Goal: Navigation & Orientation: Find specific page/section

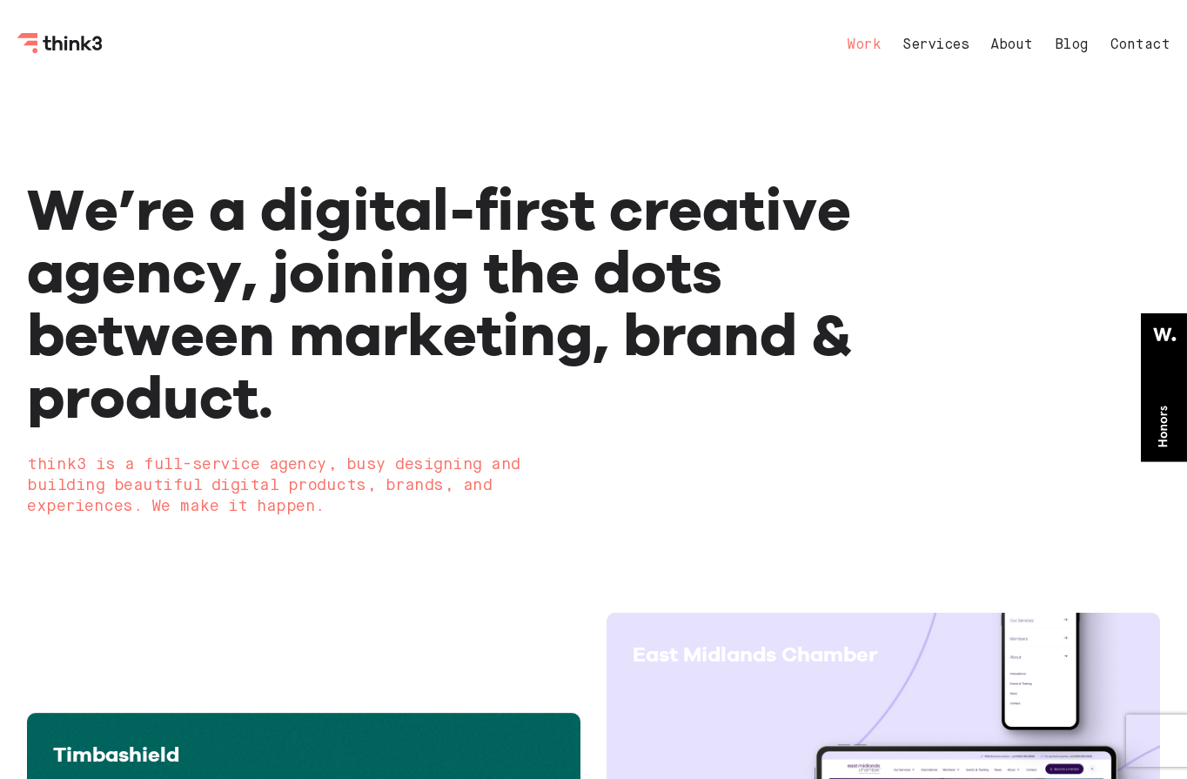
click at [861, 44] on link "Work" at bounding box center [864, 45] width 34 height 14
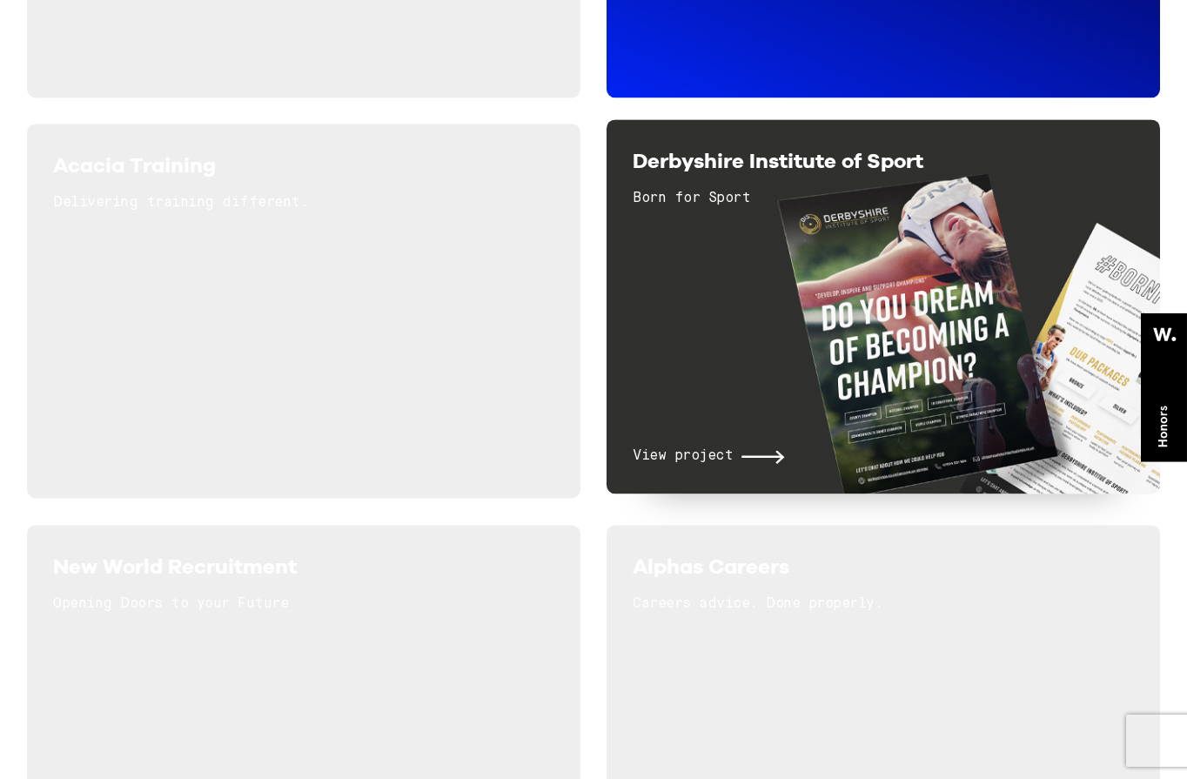
scroll to position [2359, 0]
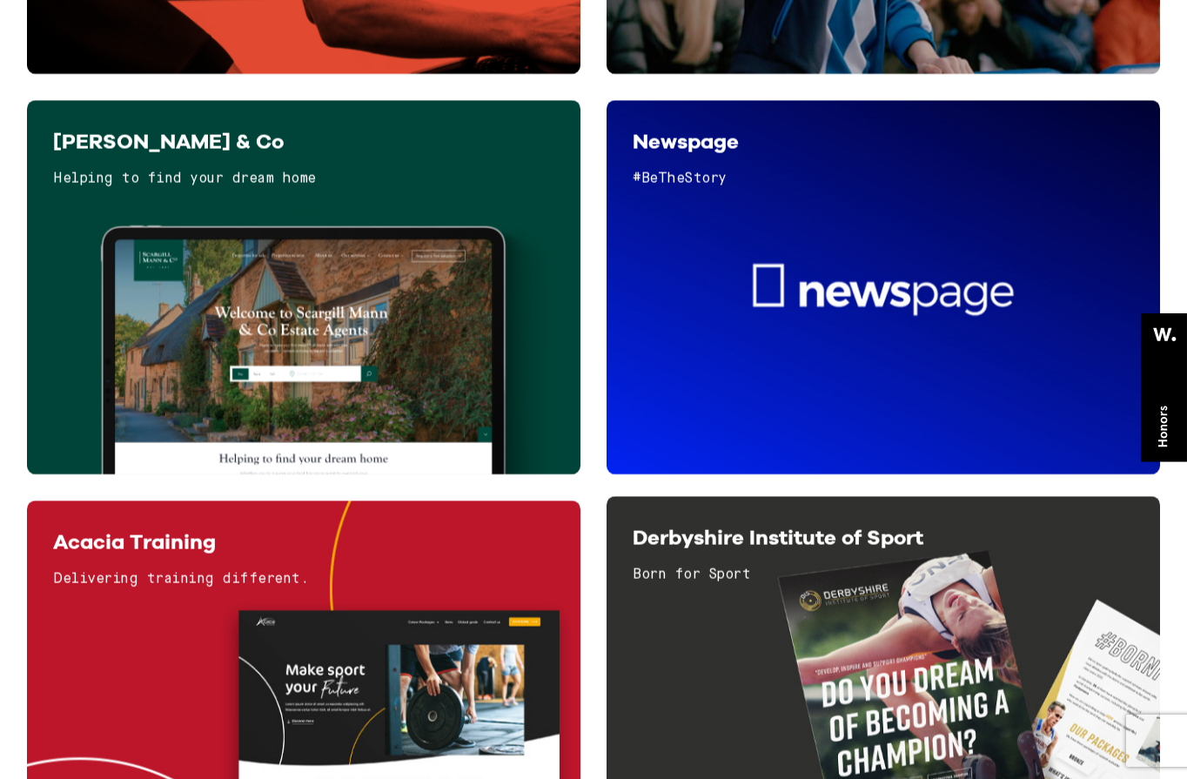
click at [817, 384] on div "View project" at bounding box center [883, 328] width 501 height 240
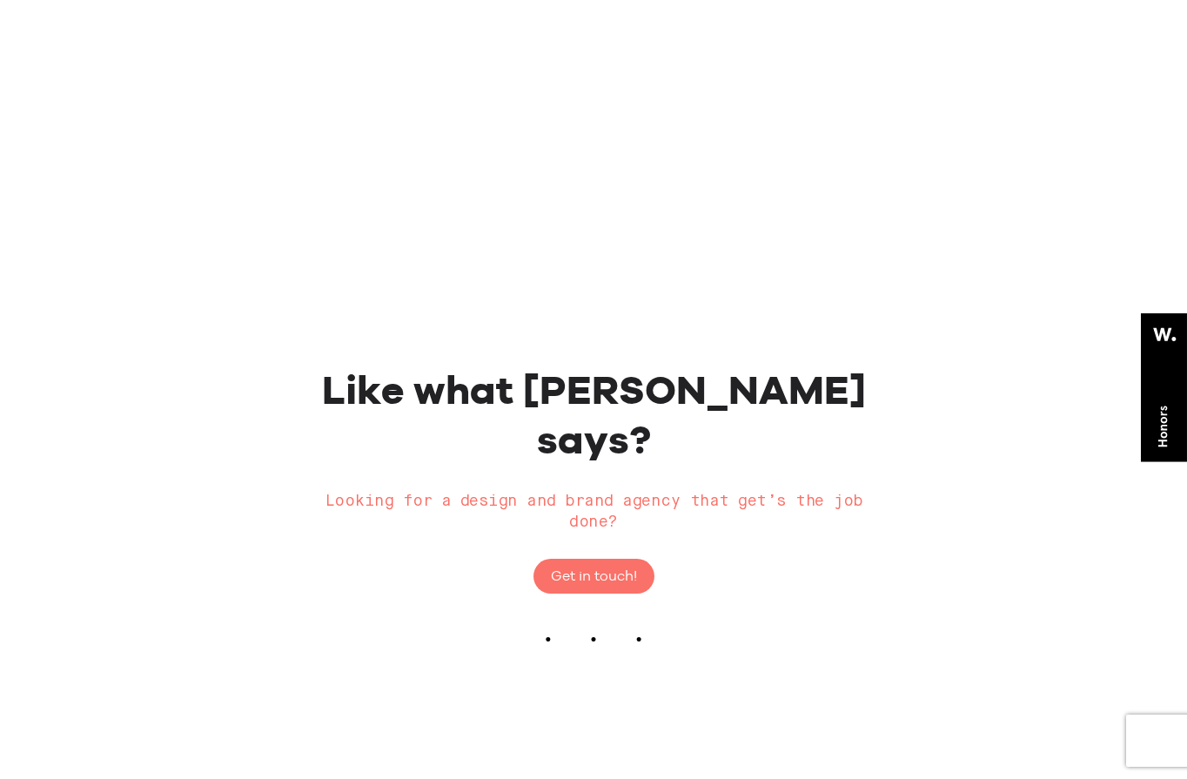
scroll to position [3032, 0]
